Goal: Task Accomplishment & Management: Manage account settings

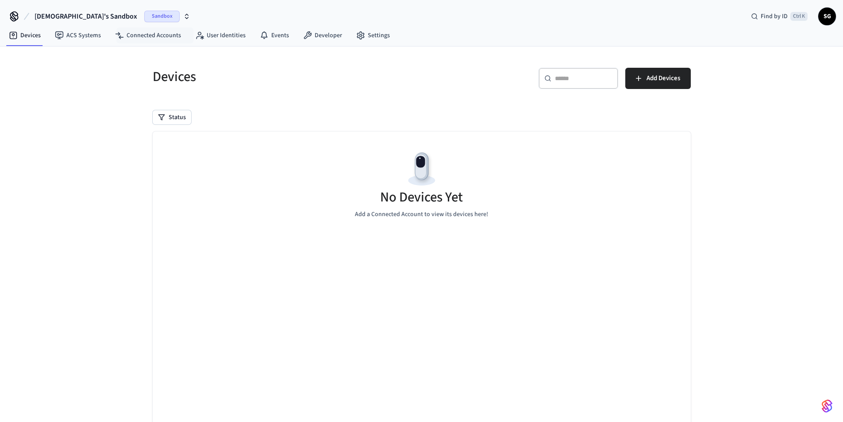
click at [81, 18] on span "[DEMOGRAPHIC_DATA]'s Sandbox" at bounding box center [86, 16] width 103 height 11
click at [263, 88] on div "Devices" at bounding box center [279, 76] width 274 height 39
click at [144, 14] on span "Sandbox" at bounding box center [161, 17] width 35 height 12
click at [315, 85] on h5 "Devices" at bounding box center [285, 77] width 264 height 18
click at [144, 20] on span "Sandbox" at bounding box center [161, 17] width 35 height 12
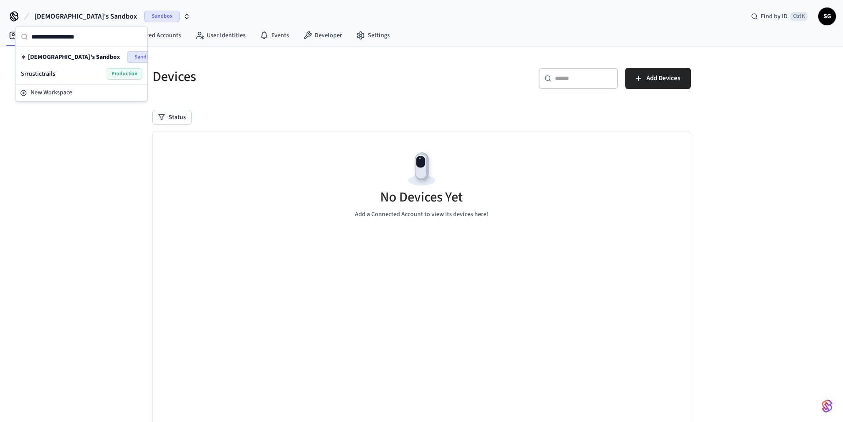
click at [259, 87] on div "Devices" at bounding box center [279, 76] width 274 height 39
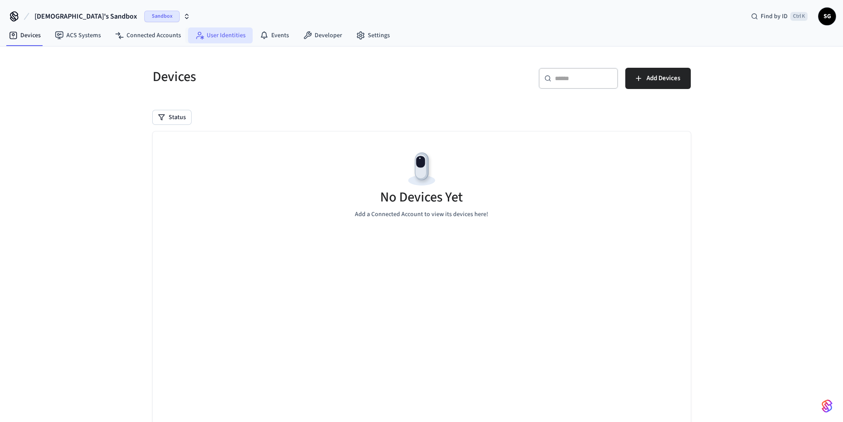
click at [214, 38] on link "User Identities" at bounding box center [220, 35] width 65 height 16
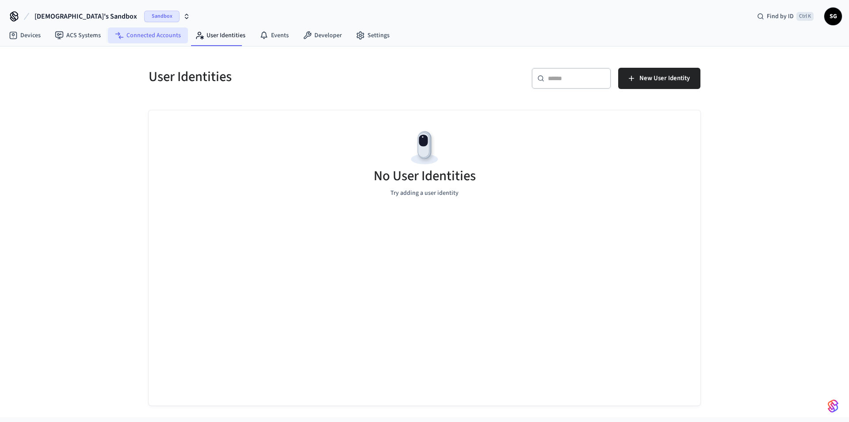
click at [134, 38] on link "Connected Accounts" at bounding box center [148, 35] width 80 height 16
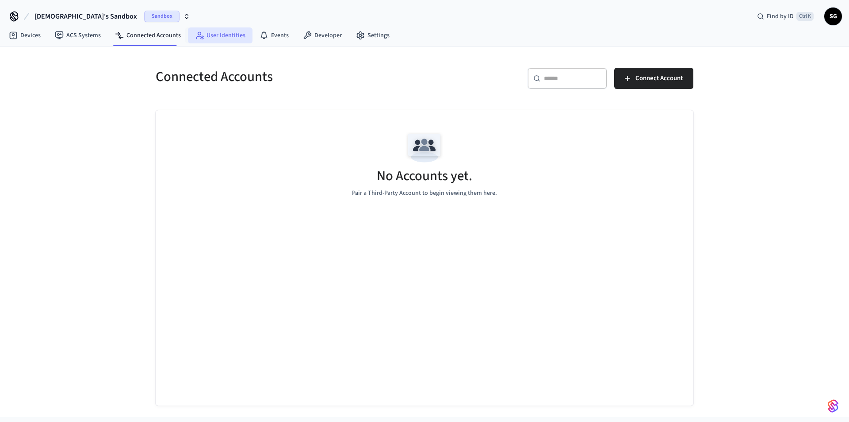
click at [238, 39] on link "User Identities" at bounding box center [220, 35] width 65 height 16
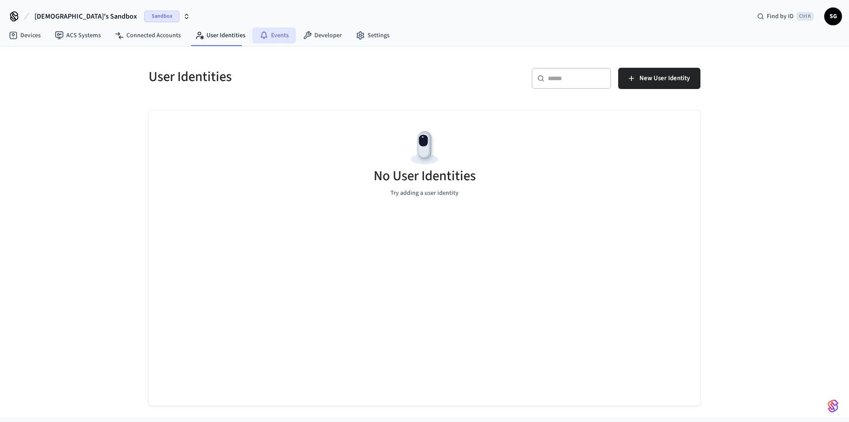
click at [265, 42] on link "Events" at bounding box center [274, 35] width 43 height 16
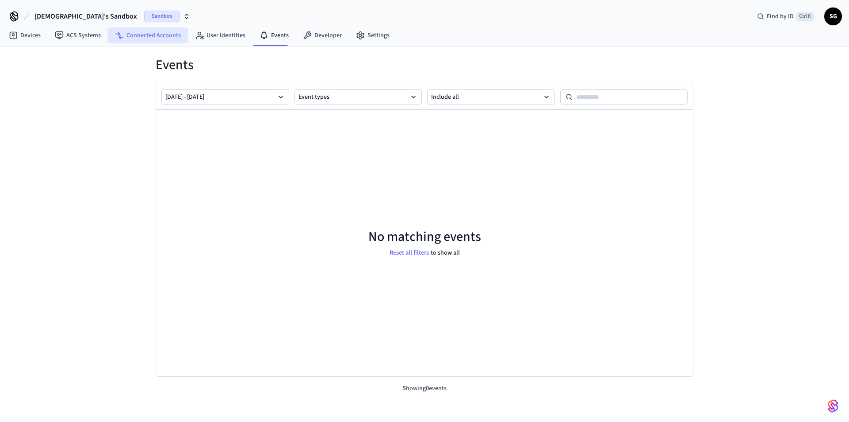
click at [177, 40] on link "Connected Accounts" at bounding box center [148, 35] width 80 height 16
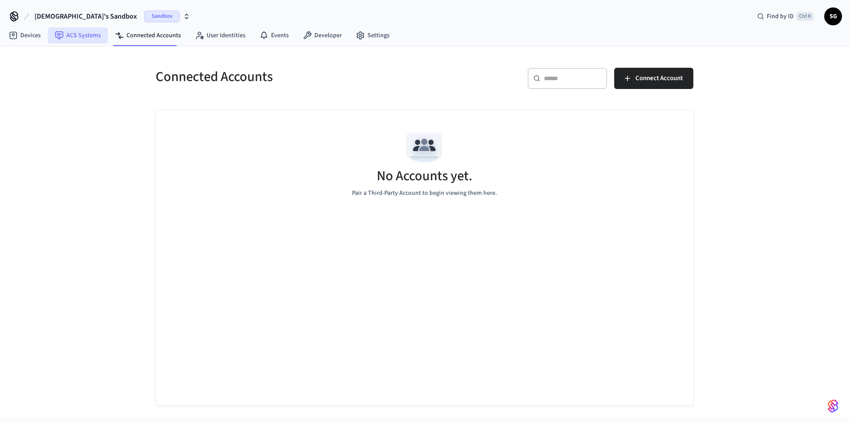
click at [88, 41] on link "ACS Systems" at bounding box center [78, 35] width 60 height 16
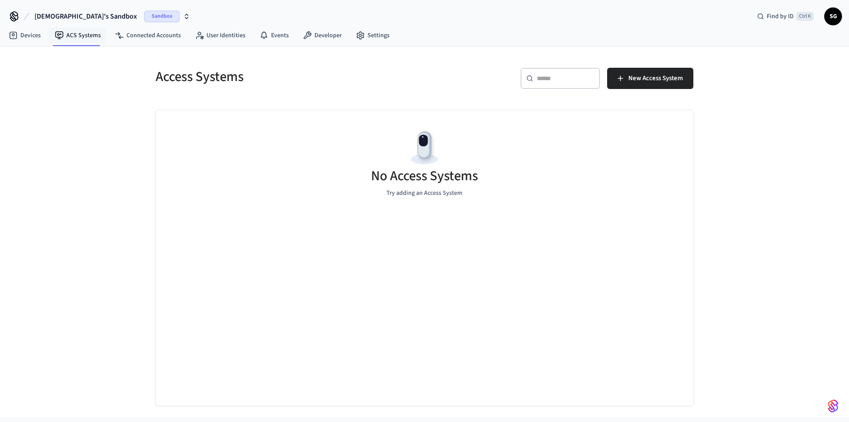
click at [35, 44] on nav "Devices ACS Systems Connected Accounts User Identities Events Developer Settings" at bounding box center [199, 36] width 395 height 20
click at [35, 43] on link "Devices" at bounding box center [25, 35] width 46 height 16
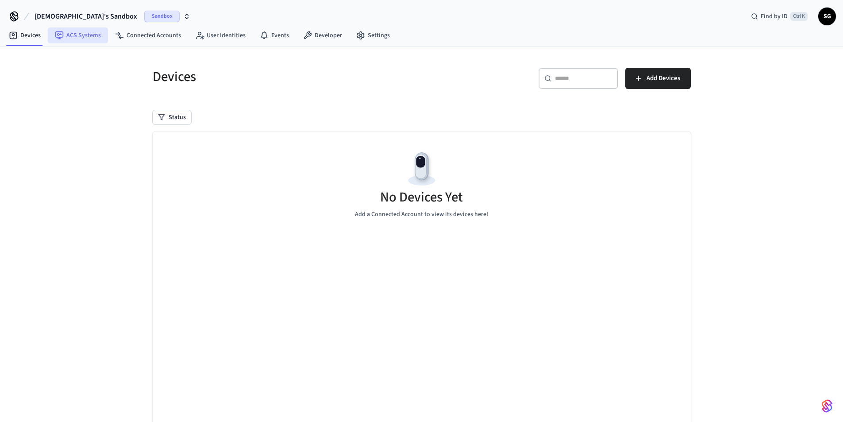
click at [76, 40] on link "ACS Systems" at bounding box center [78, 35] width 60 height 16
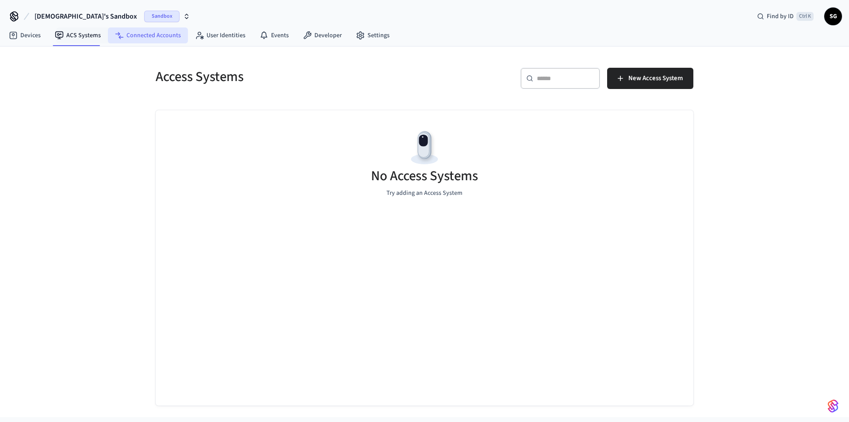
click at [118, 40] on link "Connected Accounts" at bounding box center [148, 35] width 80 height 16
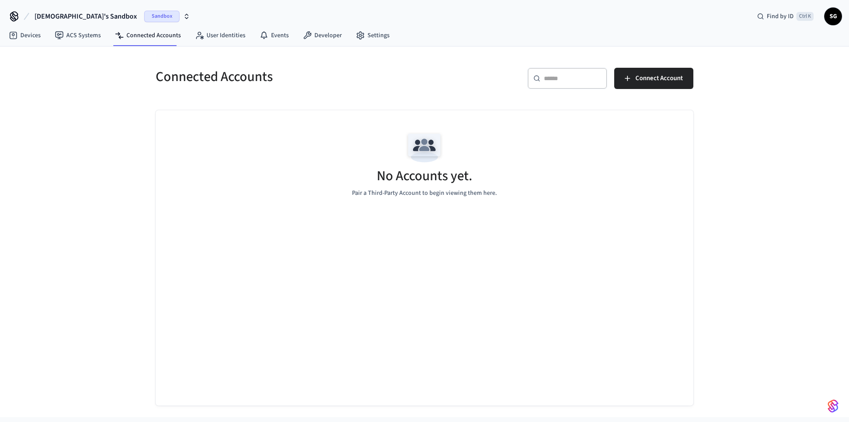
click at [144, 20] on span "Sandbox" at bounding box center [161, 17] width 35 height 12
click at [85, 61] on div "[PERSON_NAME]'s Sandbox Sandbox" at bounding box center [81, 57] width 121 height 12
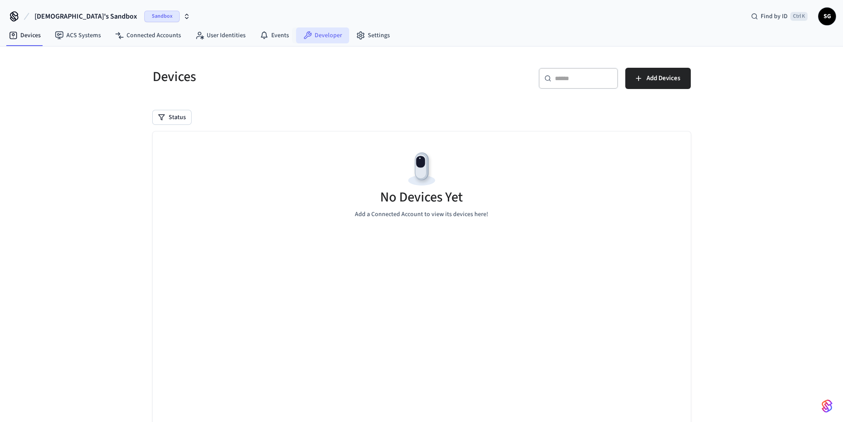
click at [314, 33] on link "Developer" at bounding box center [322, 35] width 53 height 16
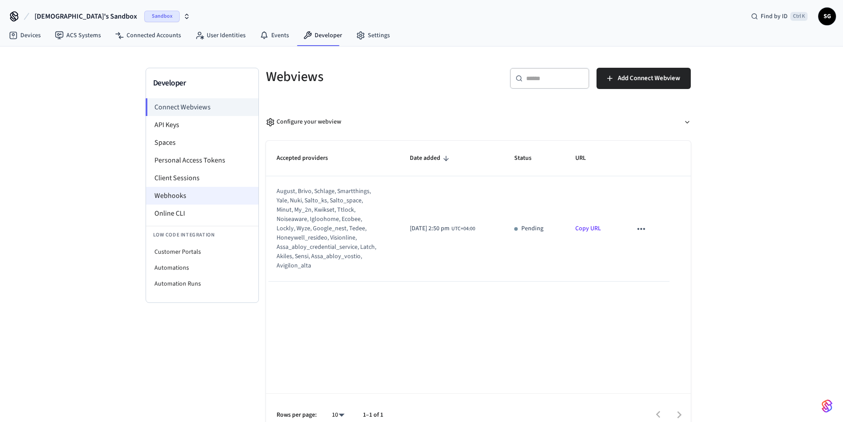
click at [206, 199] on li "Webhooks" at bounding box center [202, 196] width 112 height 18
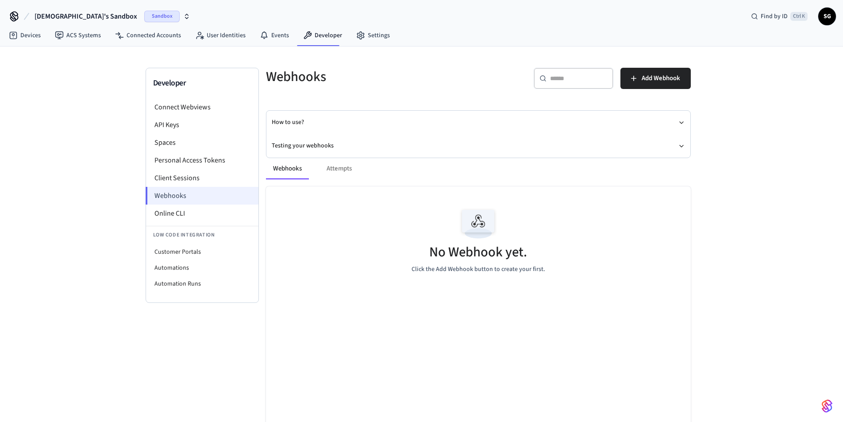
click at [206, 199] on li "Webhooks" at bounding box center [202, 196] width 113 height 18
click at [261, 149] on div "Webhooks Attempts No Webhook yet. Click the Add Webhook button to create your f…" at bounding box center [472, 314] width 435 height 334
click at [347, 166] on div "Webhooks Attempts" at bounding box center [478, 168] width 425 height 21
click at [347, 172] on div "Webhooks Attempts" at bounding box center [478, 168] width 425 height 21
click at [281, 169] on button "Webhooks" at bounding box center [287, 168] width 43 height 21
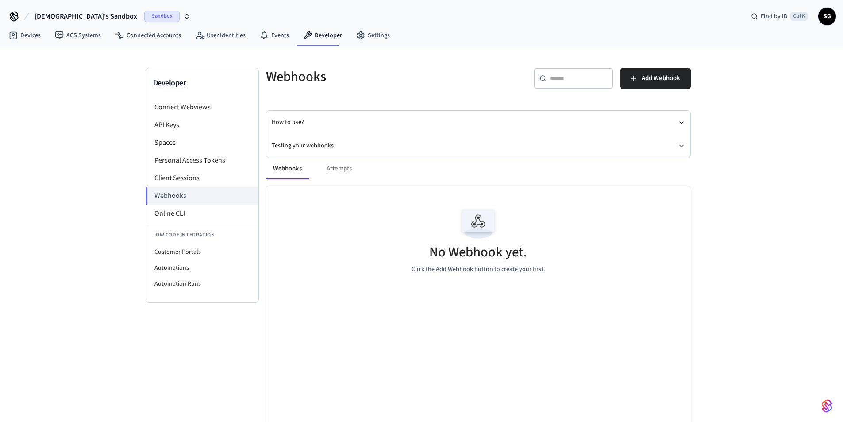
click at [834, 20] on span "SG" at bounding box center [827, 17] width 18 height 18
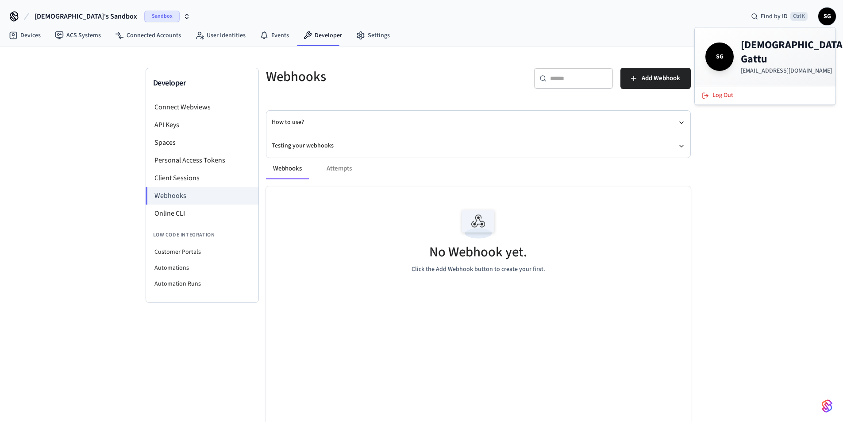
click at [770, 45] on h4 "[DEMOGRAPHIC_DATA][PERSON_NAME]" at bounding box center [793, 52] width 105 height 28
click at [773, 45] on h4 "[DEMOGRAPHIC_DATA][PERSON_NAME]" at bounding box center [793, 52] width 105 height 28
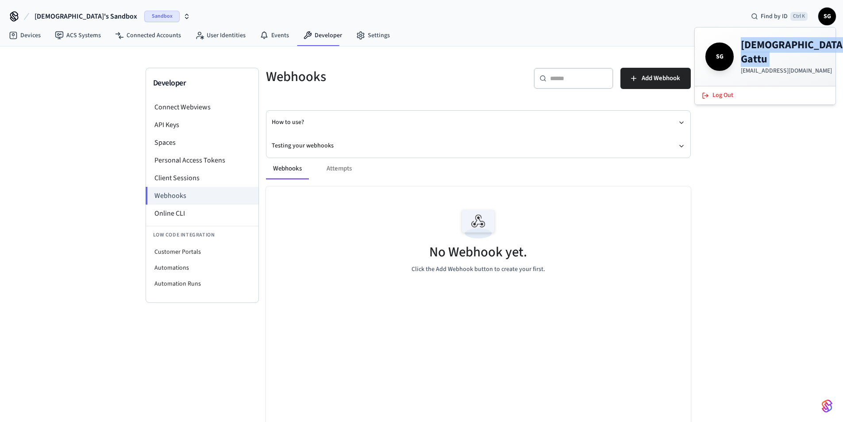
click at [144, 13] on span "Sandbox" at bounding box center [161, 17] width 35 height 12
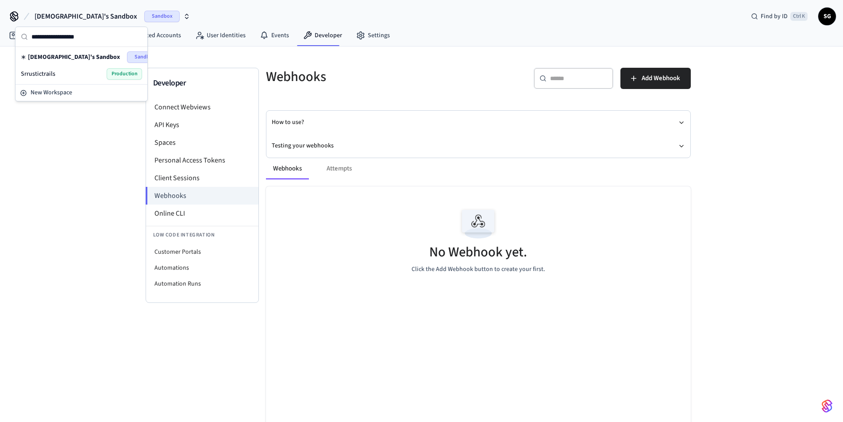
click at [73, 69] on div "Srrustictrails Production" at bounding box center [81, 74] width 121 height 12
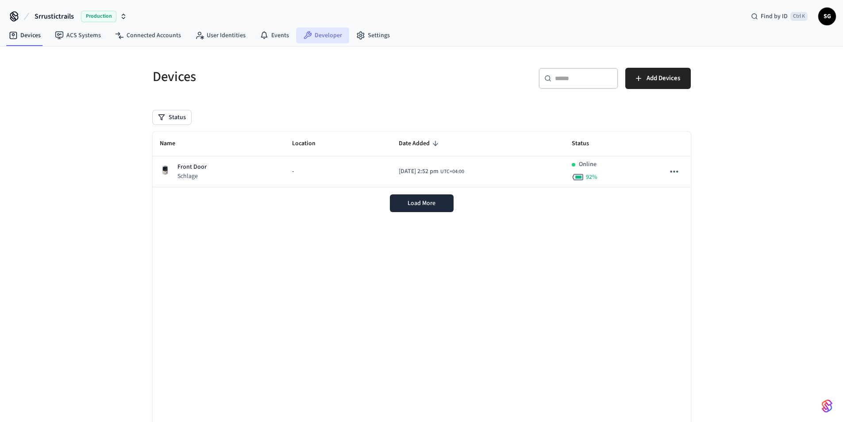
click at [308, 38] on link "Developer" at bounding box center [322, 35] width 53 height 16
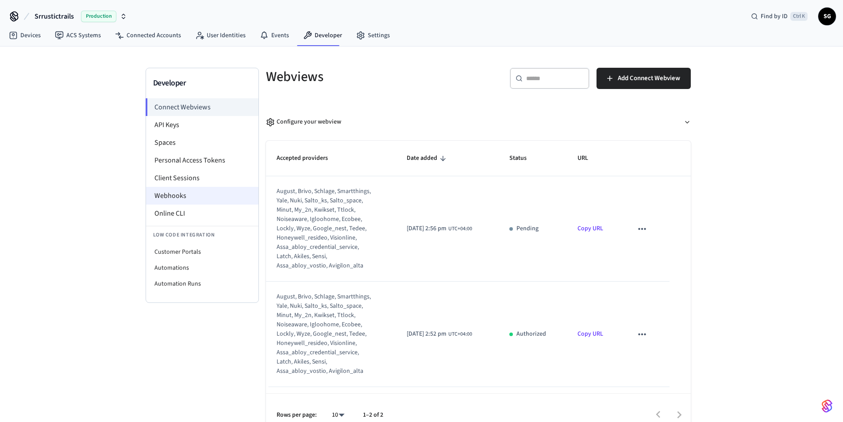
click at [181, 196] on li "Webhooks" at bounding box center [202, 196] width 112 height 18
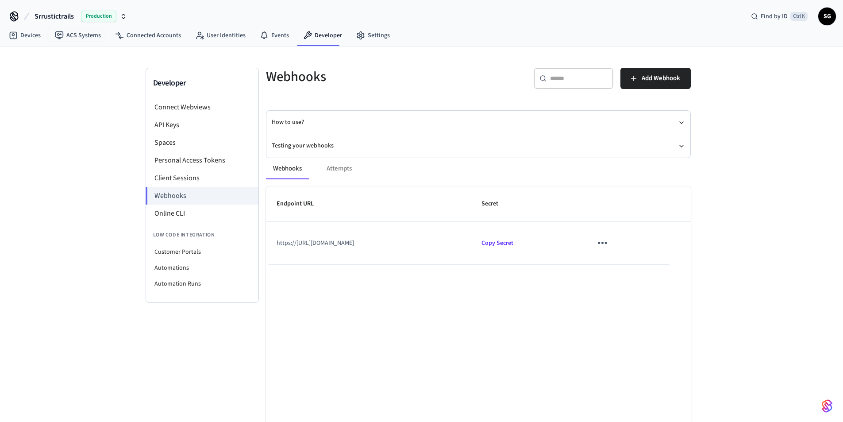
click at [73, 15] on span "Srrustictrails" at bounding box center [54, 16] width 39 height 11
click at [117, 57] on span "Sandbox" at bounding box center [124, 57] width 35 height 12
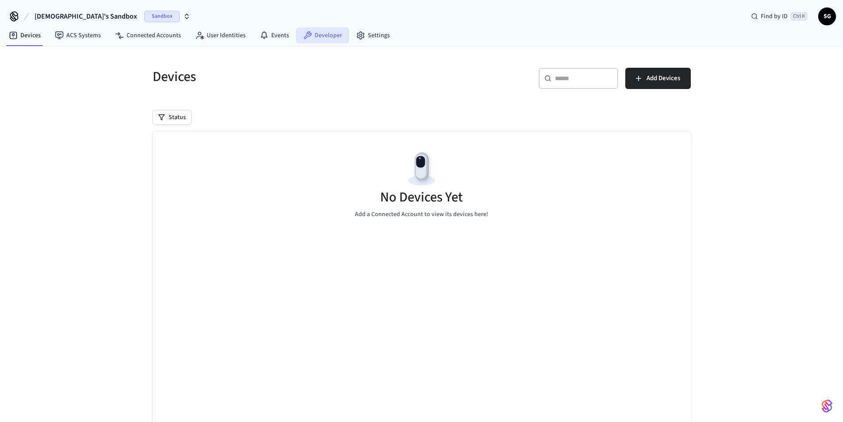
click at [313, 40] on link "Developer" at bounding box center [322, 35] width 53 height 16
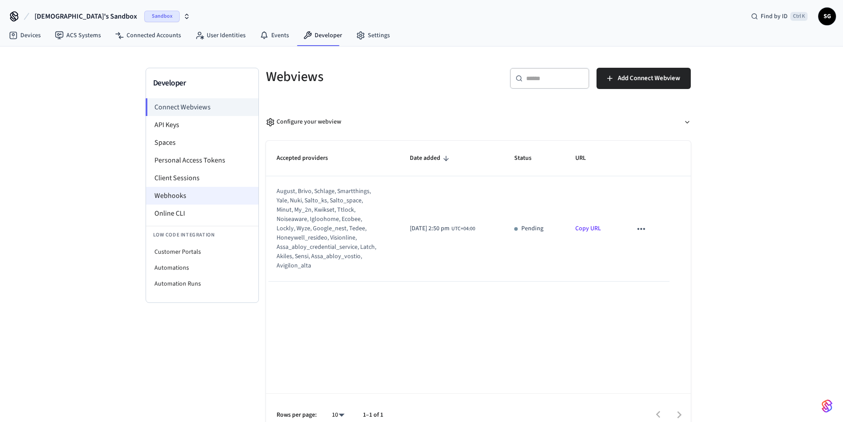
click at [183, 197] on li "Webhooks" at bounding box center [202, 196] width 112 height 18
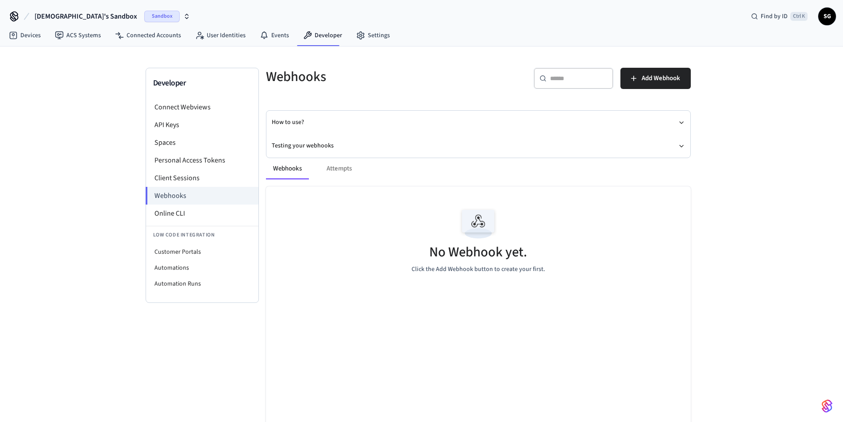
click at [342, 165] on div "Webhooks Attempts" at bounding box center [478, 168] width 425 height 21
click at [287, 169] on button "Webhooks" at bounding box center [287, 168] width 43 height 21
click at [144, 15] on span "Sandbox" at bounding box center [161, 17] width 35 height 12
click at [133, 72] on span "Production" at bounding box center [124, 74] width 35 height 12
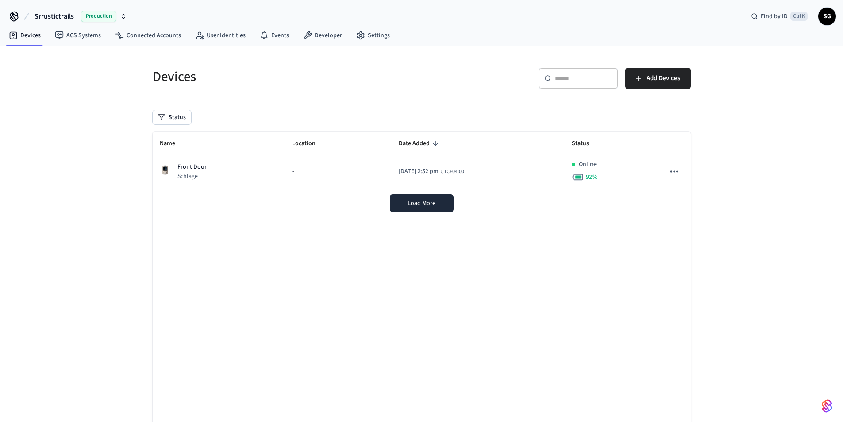
click at [324, 22] on div "Srrustictrails Production Find by ID Ctrl K SG" at bounding box center [421, 13] width 843 height 26
click at [325, 33] on link "Developer" at bounding box center [322, 35] width 53 height 16
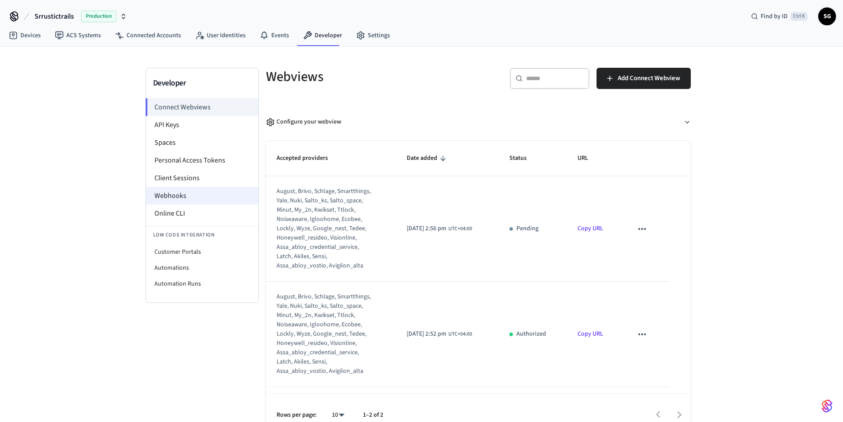
click at [207, 192] on li "Webhooks" at bounding box center [202, 196] width 112 height 18
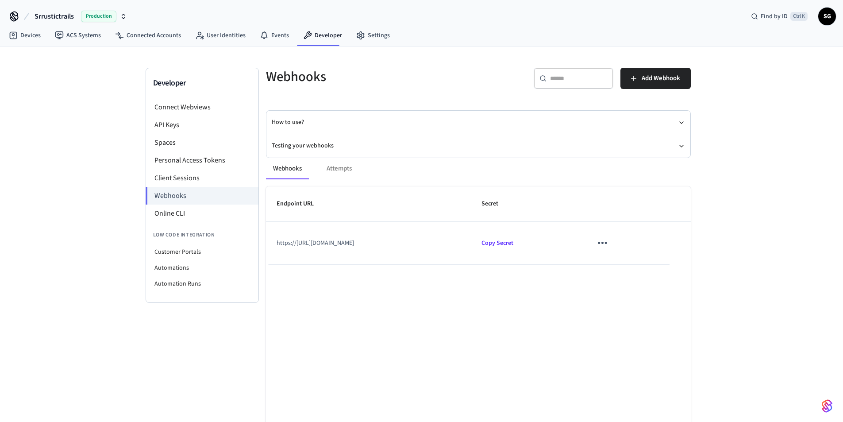
click at [118, 217] on div "Developer Connect Webviews API Keys Spaces Personal Access Tokens Client Sessio…" at bounding box center [421, 244] width 843 height 396
click at [609, 241] on icon "sticky table" at bounding box center [602, 243] width 14 height 14
click at [649, 267] on li "Edit" at bounding box center [643, 269] width 42 height 24
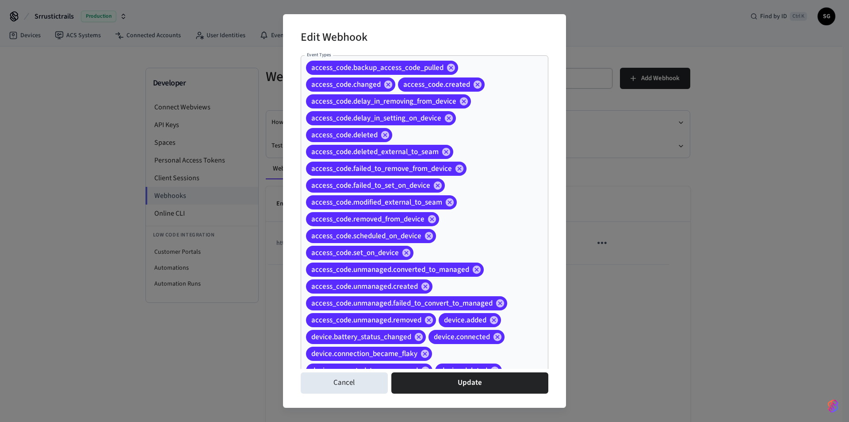
click at [362, 35] on h2 "Edit Webhook" at bounding box center [334, 38] width 67 height 27
click at [367, 39] on h2 "Edit Webhook" at bounding box center [334, 38] width 67 height 27
click at [736, 161] on div "Edit Webhook Event Types access_code.backup_access_code_pulled access_code.chan…" at bounding box center [424, 211] width 849 height 422
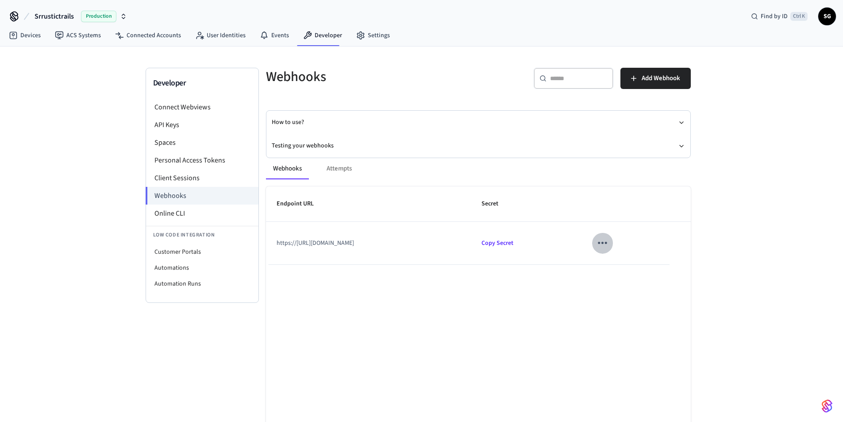
click at [609, 241] on icon "sticky table" at bounding box center [602, 243] width 14 height 14
click at [647, 268] on li "Edit" at bounding box center [643, 269] width 42 height 24
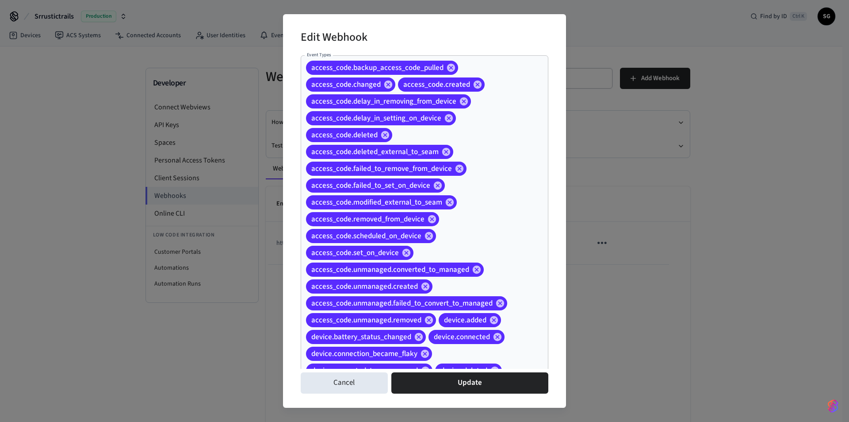
click at [741, 191] on div "Edit Webhook Event Types access_code.backup_access_code_pulled access_code.chan…" at bounding box center [424, 211] width 849 height 422
